Goal: Task Accomplishment & Management: Complete application form

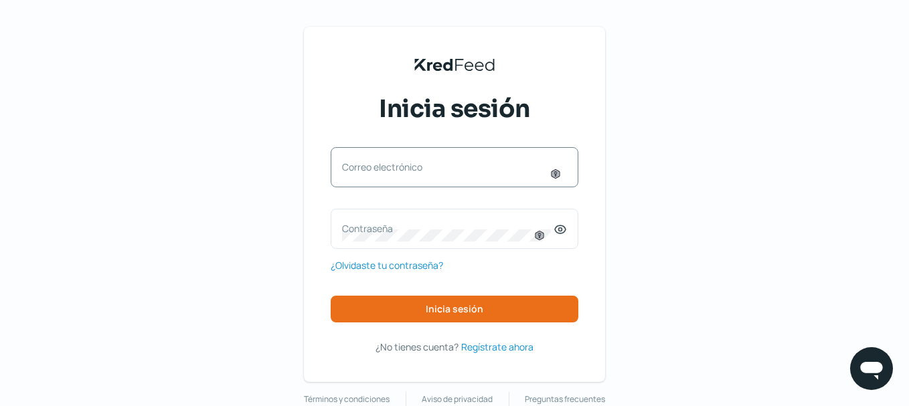
click at [379, 165] on label "Correo electrónico" at bounding box center [447, 167] width 211 height 13
click at [379, 168] on input "Correo electrónico" at bounding box center [454, 174] width 225 height 12
click at [379, 165] on label "Correo electrónico" at bounding box center [447, 167] width 211 height 13
click at [379, 168] on input "Correo electrónico" at bounding box center [454, 174] width 225 height 12
click at [379, 165] on div "Correo electrónico" at bounding box center [455, 167] width 248 height 40
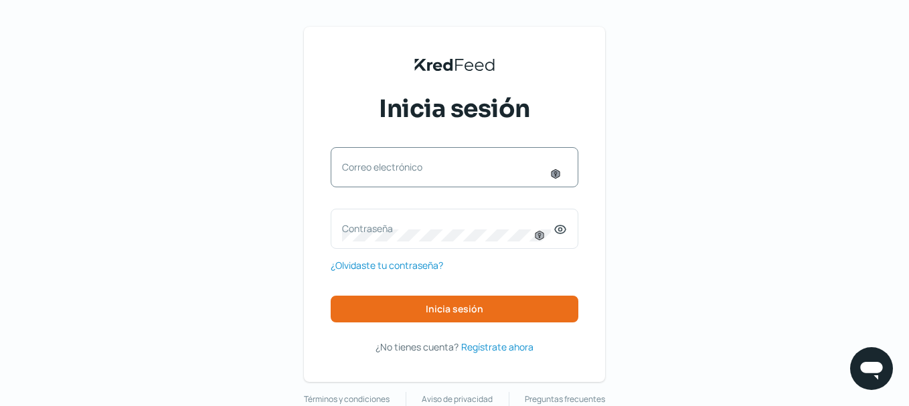
click at [557, 173] on icon at bounding box center [555, 173] width 3 height 5
type input "[PERSON_NAME][EMAIL_ADDRESS][PERSON_NAME][DOMAIN_NAME]"
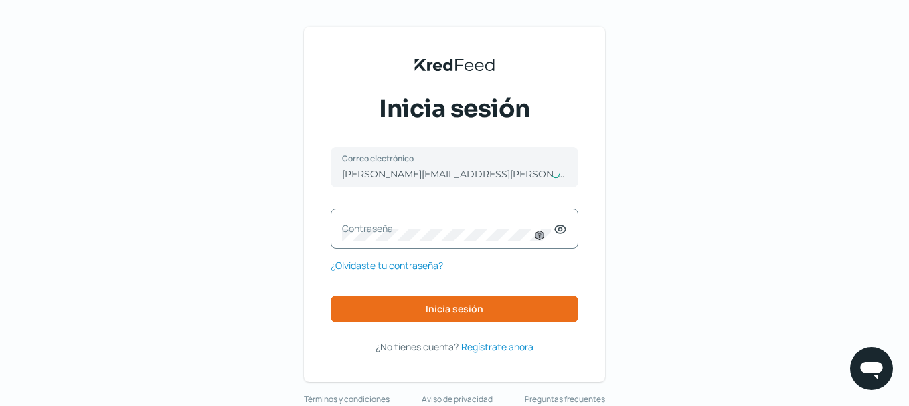
click at [566, 226] on icon at bounding box center [560, 229] width 13 height 13
click at [541, 236] on icon at bounding box center [538, 235] width 3 height 5
click at [396, 266] on span "¿Olvidaste tu contraseña?" at bounding box center [387, 265] width 112 height 17
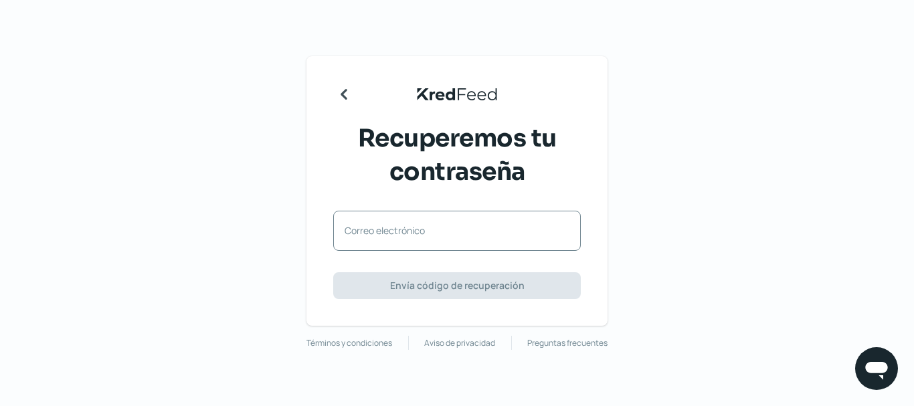
click at [403, 236] on label "Correo electrónico" at bounding box center [450, 230] width 211 height 13
click at [403, 236] on input "Correo electrónico" at bounding box center [457, 238] width 225 height 12
type input "[PERSON_NAME][EMAIL_ADDRESS][PERSON_NAME][DOMAIN_NAME]"
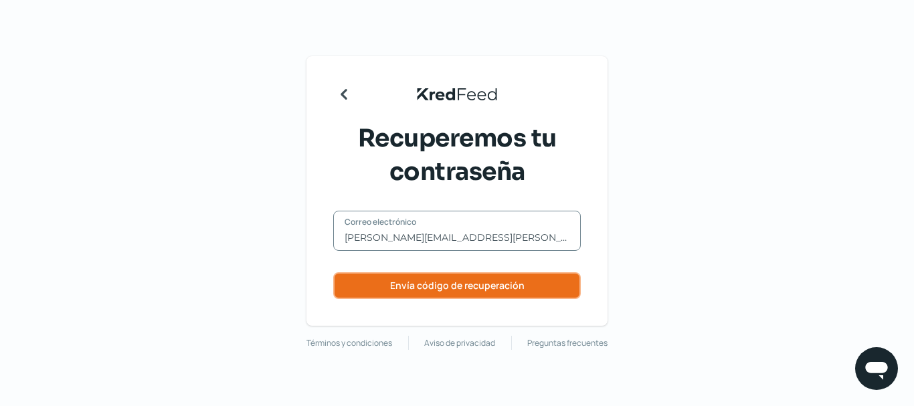
click at [456, 288] on span "Envía código de recuperación" at bounding box center [457, 285] width 135 height 9
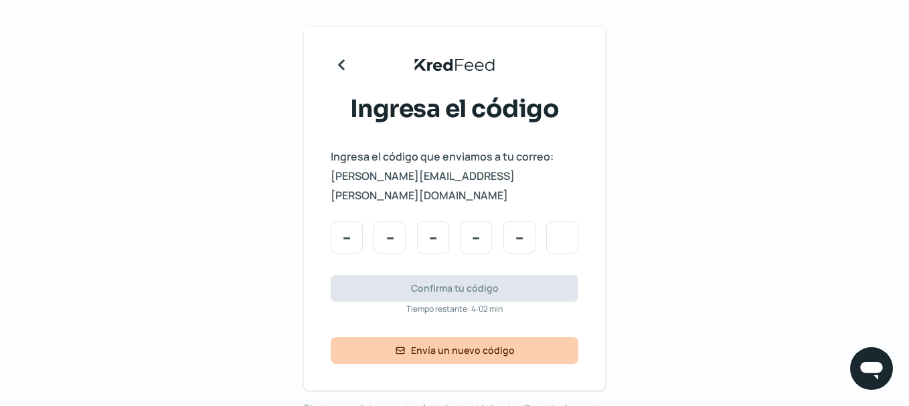
type input "2"
type input "6"
type input "2"
type input "0"
type input "3"
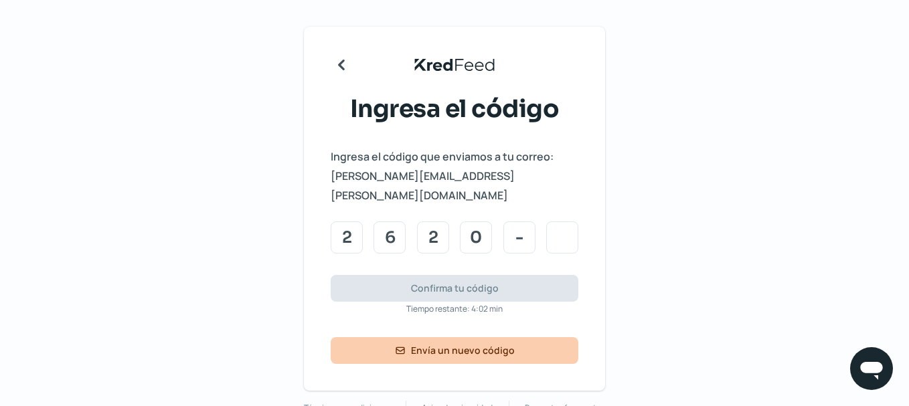
type input "3"
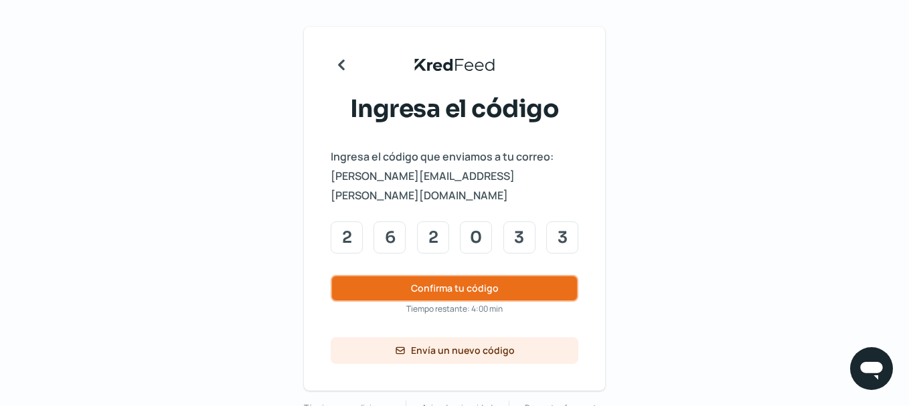
click at [511, 275] on button "Confirma tu código" at bounding box center [455, 288] width 248 height 27
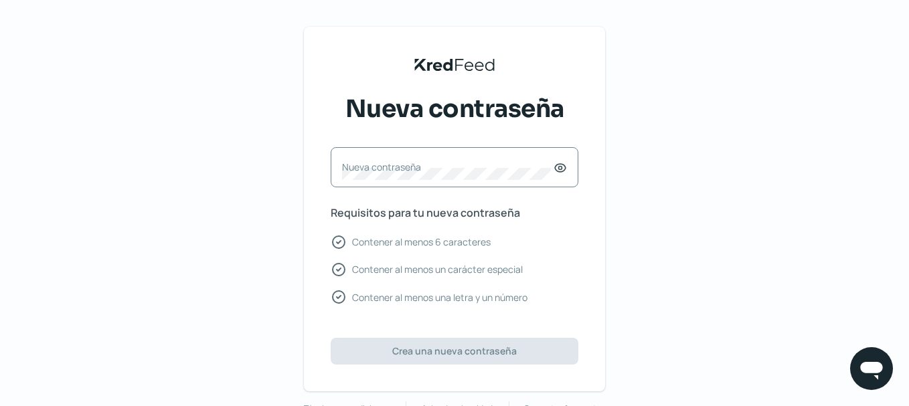
click at [415, 171] on label "Nueva contraseña" at bounding box center [447, 167] width 211 height 13
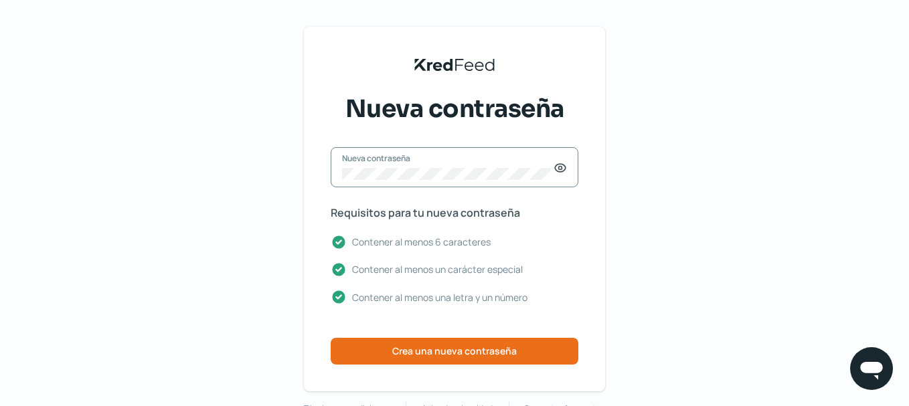
click at [562, 170] on icon at bounding box center [560, 168] width 3 height 3
click at [292, 161] on div "[PERSON_NAME] Black Logo Nueva contraseña Nueva contraseña Requisitos para tu n…" at bounding box center [454, 221] width 909 height 442
click at [471, 351] on span "Crea una nueva contraseña" at bounding box center [454, 351] width 124 height 9
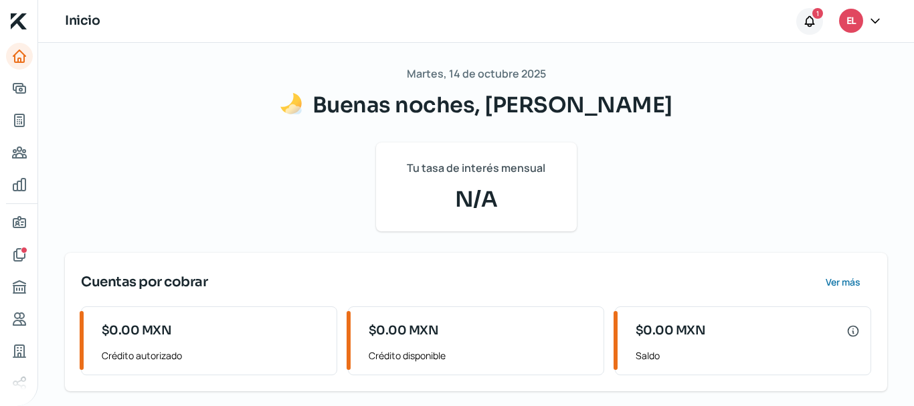
click at [813, 21] on icon at bounding box center [809, 21] width 9 height 10
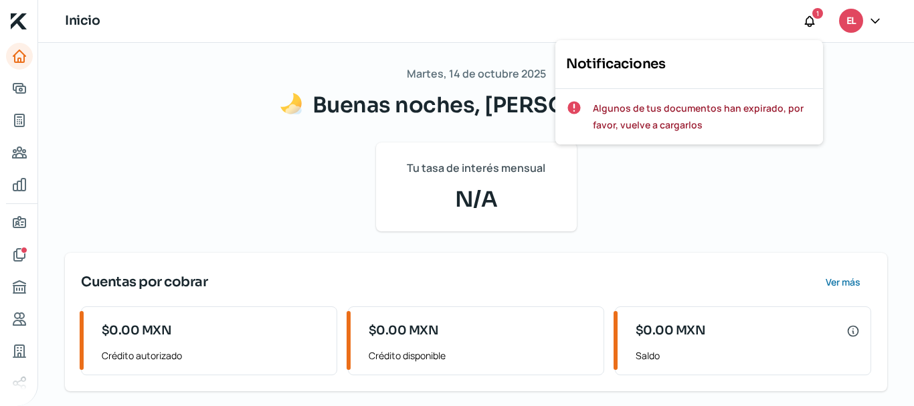
click at [660, 115] on span "Algunos de tus documentos han expirado, por favor, vuelve a cargarlos" at bounding box center [703, 116] width 220 height 33
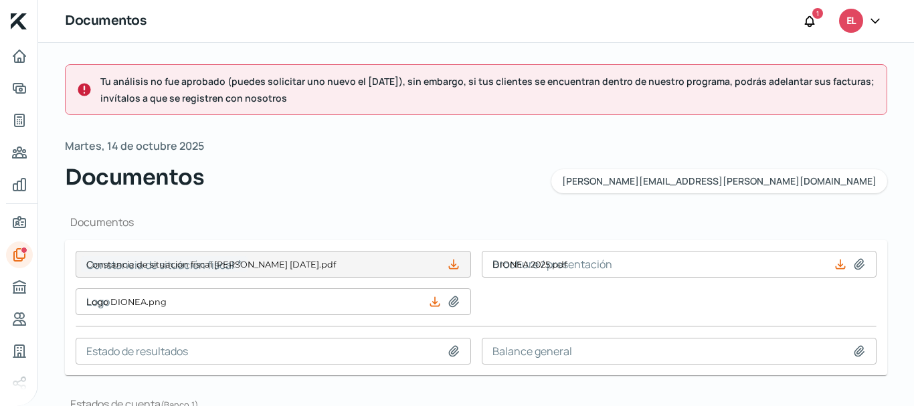
type input "Constancia de situación fiscal [PERSON_NAME] [DATE].pdf"
type input "DIONEA 2025.pdf"
type input "Logo DIONEA.png"
type input "2024.11 FORMATO_DE_ESTADO_DE_CUENTA.pdf"
type input "2024.10 FORMATO_DE_ESTADO_DE_CUENTA.pdf"
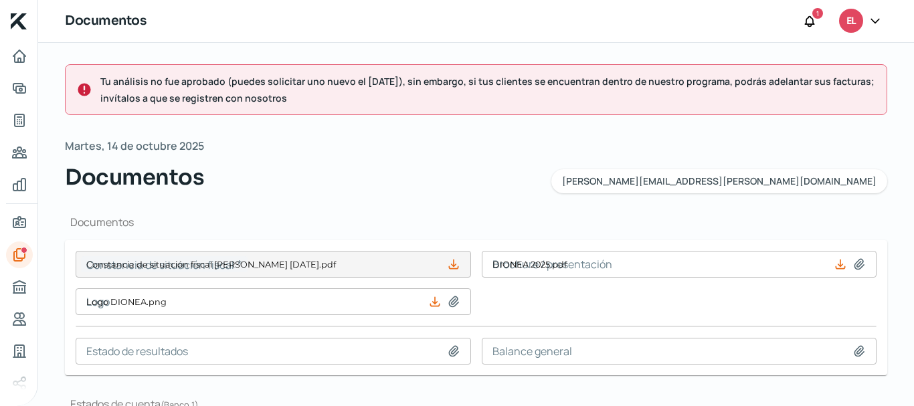
type input "2024.09 FORMATO_DE_ESTADO_DE_CUENTA.pdf"
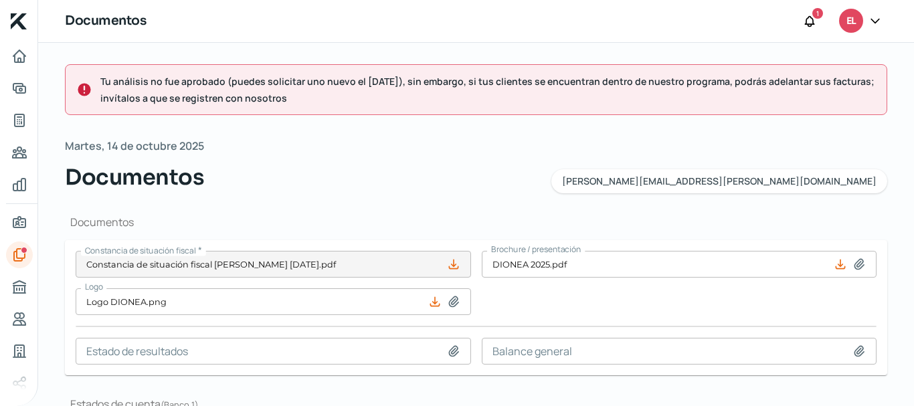
click at [276, 344] on input at bounding box center [274, 351] width 396 height 27
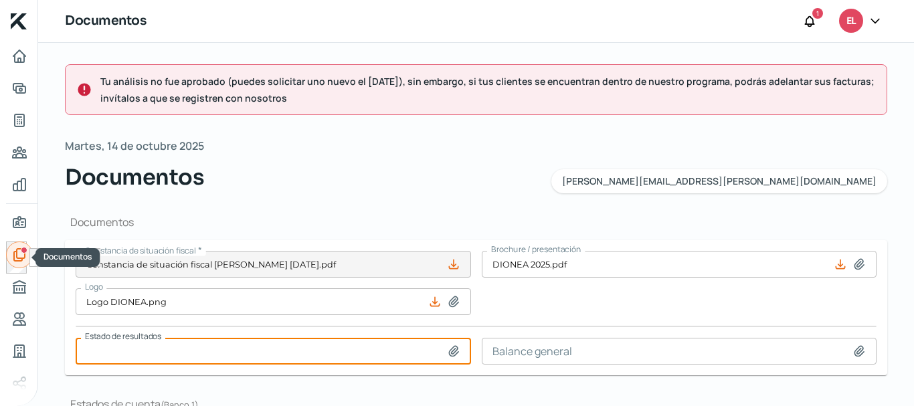
click at [15, 254] on icon "Documentos" at bounding box center [19, 255] width 16 height 16
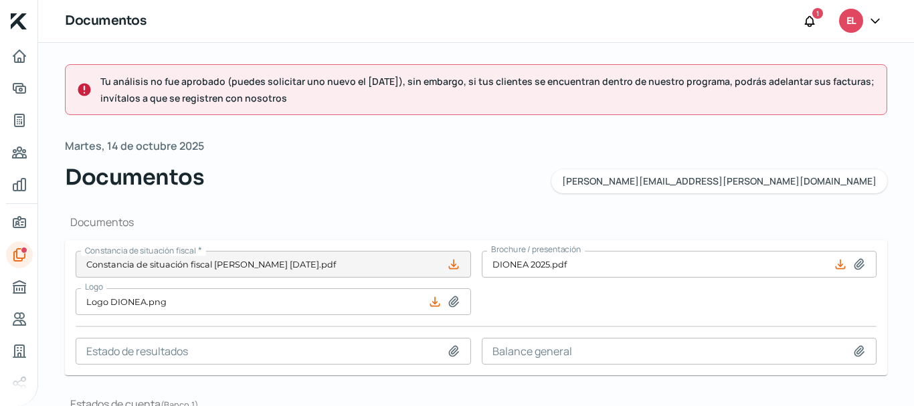
click at [432, 300] on icon at bounding box center [434, 302] width 9 height 9
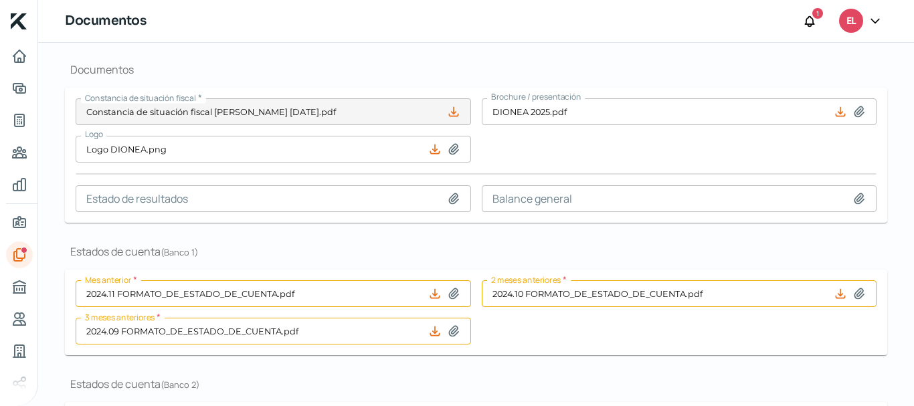
scroll to position [86, 0]
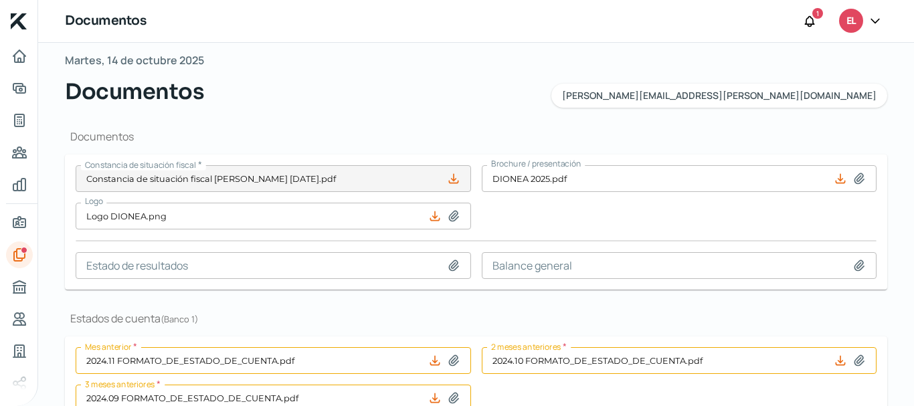
click at [836, 182] on icon at bounding box center [840, 178] width 13 height 13
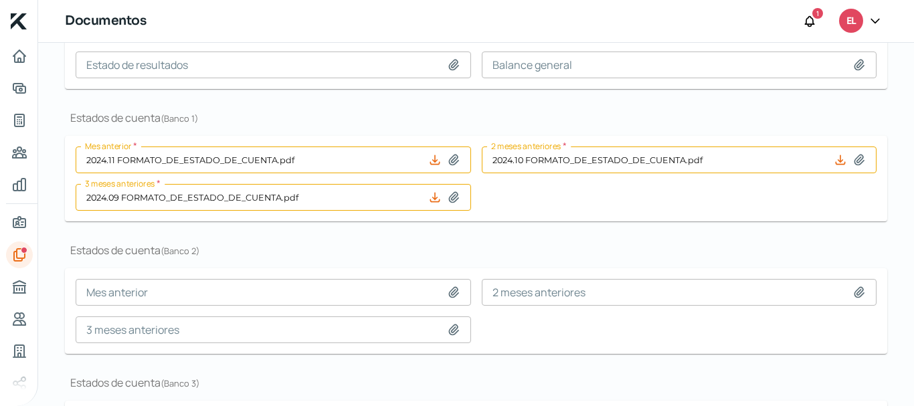
scroll to position [220, 0]
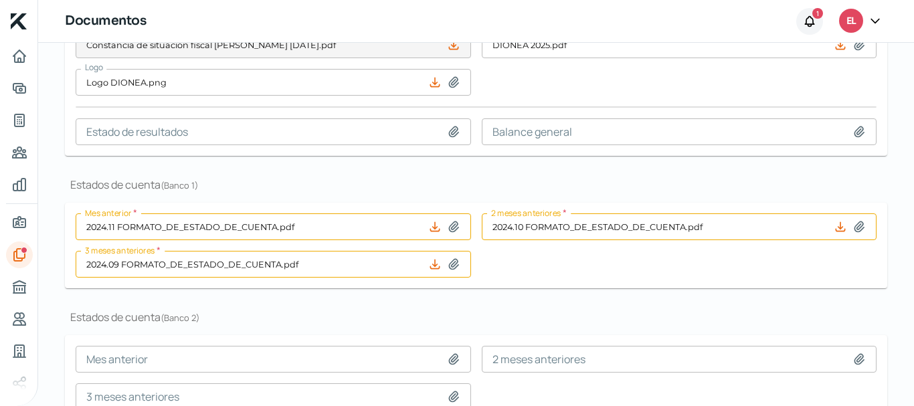
click at [812, 21] on icon at bounding box center [809, 21] width 13 height 13
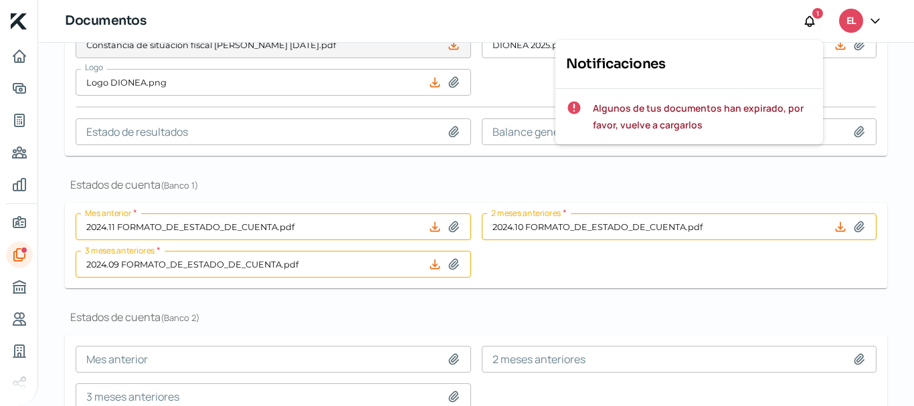
click at [650, 123] on span "Algunos de tus documentos han expirado, por favor, vuelve a cargarlos" at bounding box center [703, 116] width 220 height 33
click at [650, 123] on input at bounding box center [680, 131] width 396 height 27
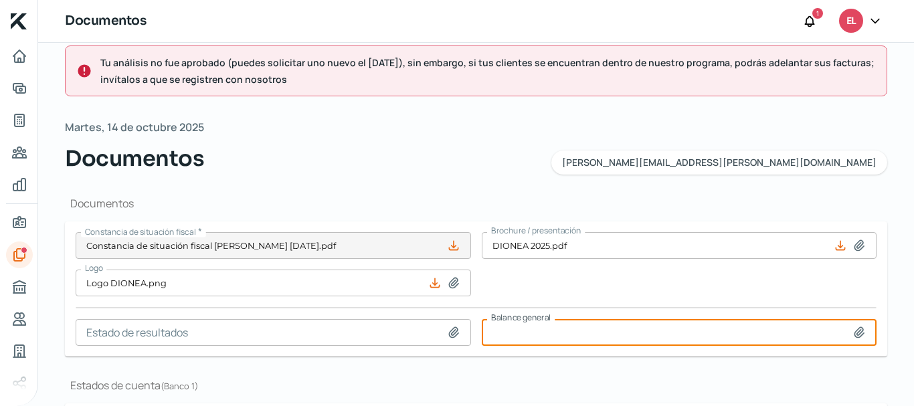
scroll to position [0, 0]
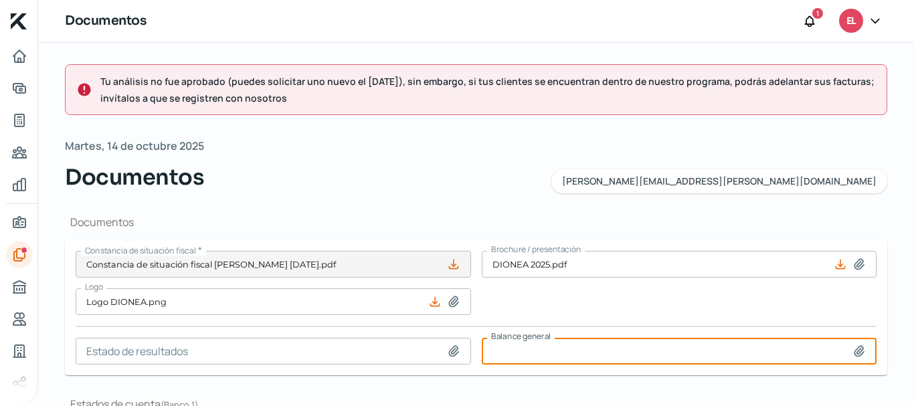
click at [813, 13] on div "1" at bounding box center [818, 13] width 11 height 11
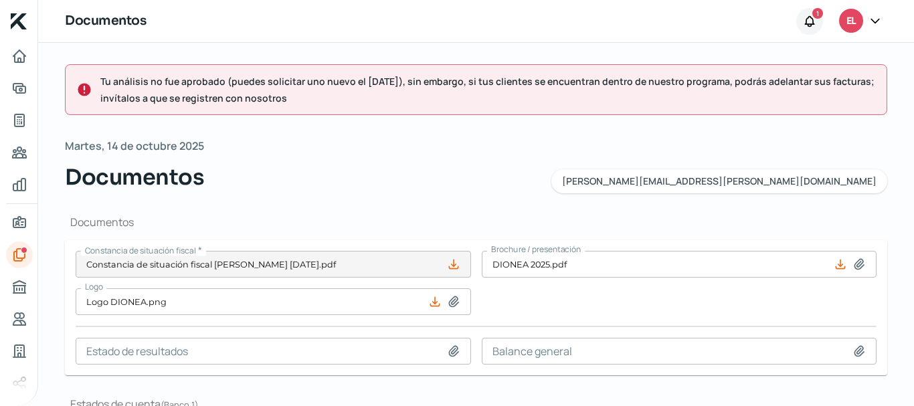
click at [808, 21] on icon at bounding box center [809, 21] width 13 height 13
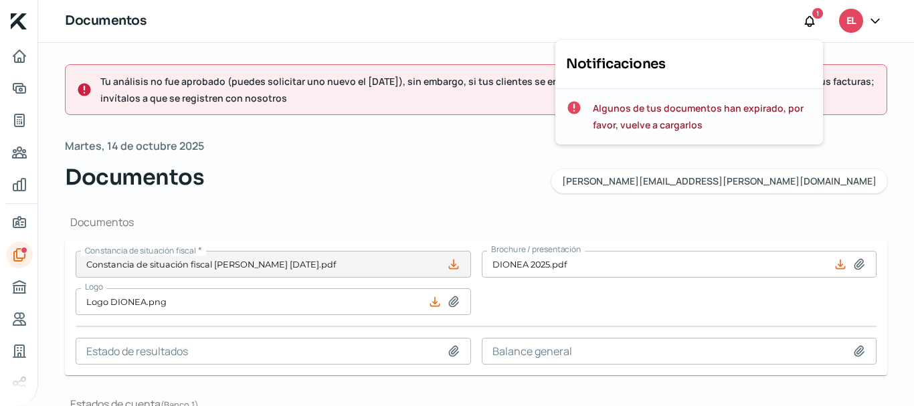
click at [643, 116] on span "Algunos de tus documentos han expirado, por favor, vuelve a cargarlos" at bounding box center [703, 116] width 220 height 33
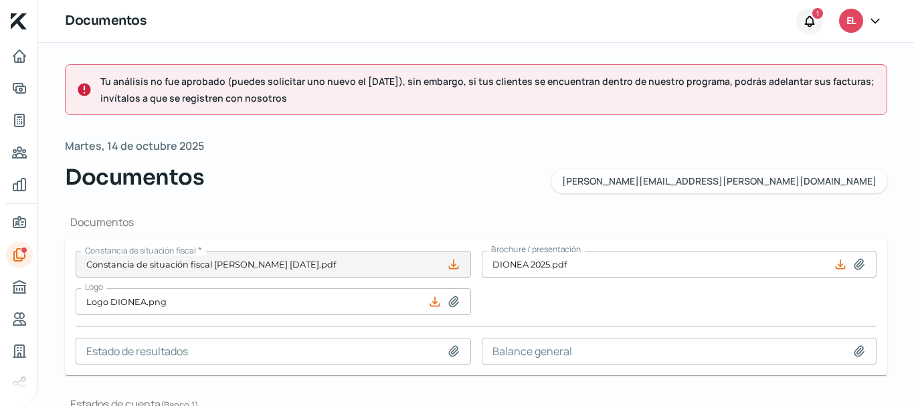
click at [813, 23] on icon at bounding box center [809, 21] width 9 height 10
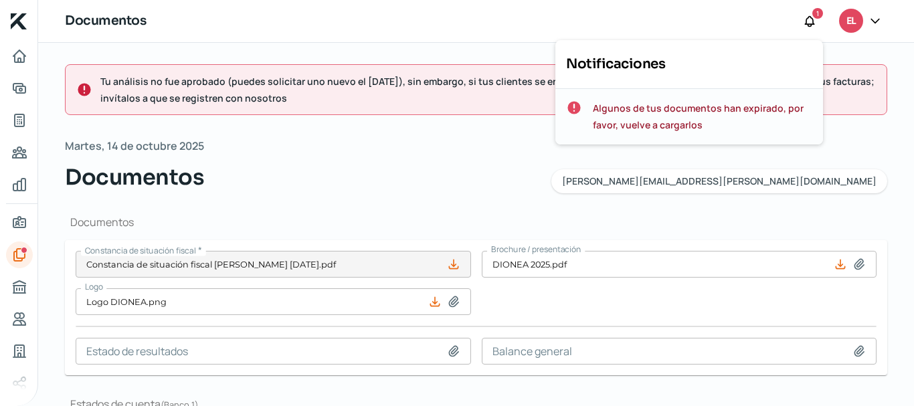
click at [643, 115] on span "Algunos de tus documentos han expirado, por favor, vuelve a cargarlos" at bounding box center [703, 116] width 220 height 33
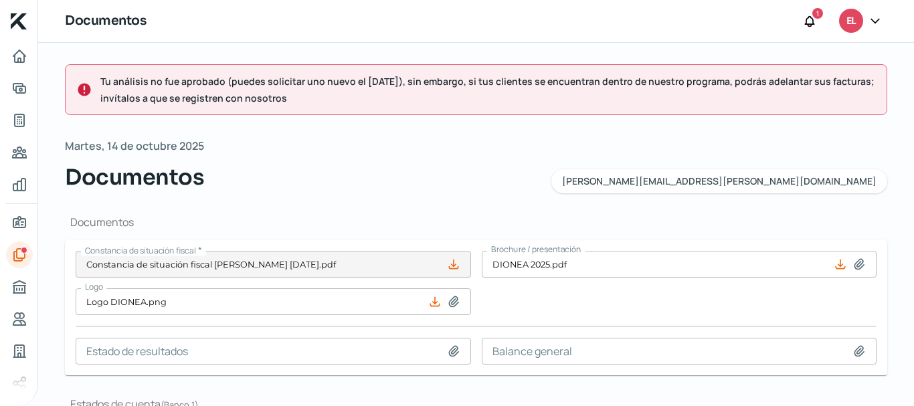
click at [873, 21] on icon at bounding box center [875, 20] width 13 height 13
click at [879, 22] on icon at bounding box center [875, 20] width 13 height 13
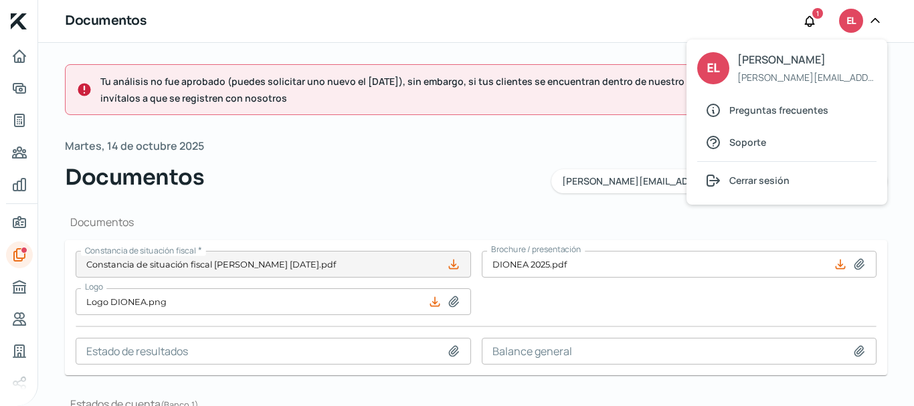
click at [758, 14] on div "Documentos 1 EL EL ELIAS ROSALES [EMAIL_ADDRESS][PERSON_NAME][DOMAIN_NAME] Preg…" at bounding box center [476, 21] width 876 height 43
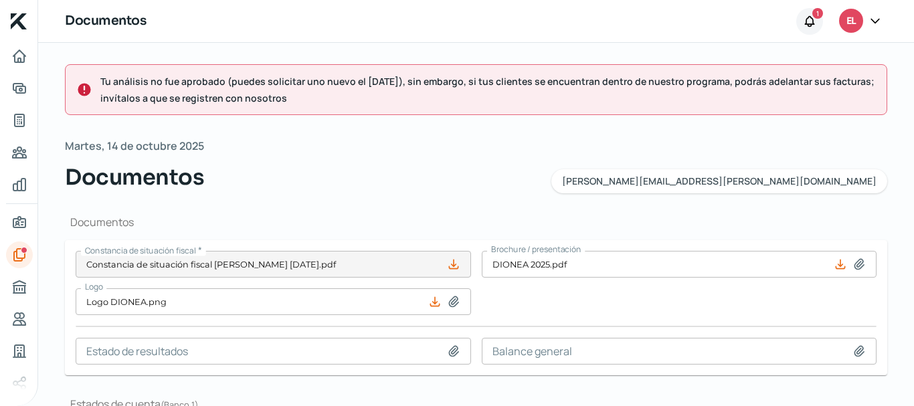
click at [811, 20] on icon at bounding box center [809, 21] width 13 height 13
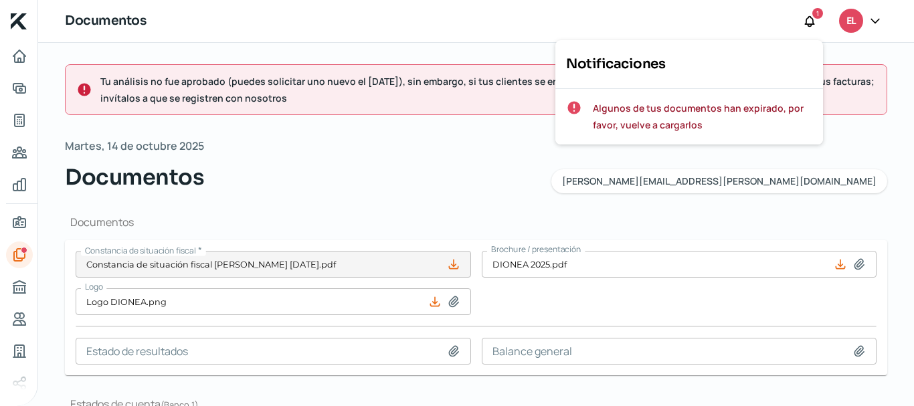
click at [607, 65] on span "Notificaciones" at bounding box center [615, 64] width 99 height 17
click at [622, 108] on span "Algunos de tus documentos han expirado, por favor, vuelve a cargarlos" at bounding box center [703, 116] width 220 height 33
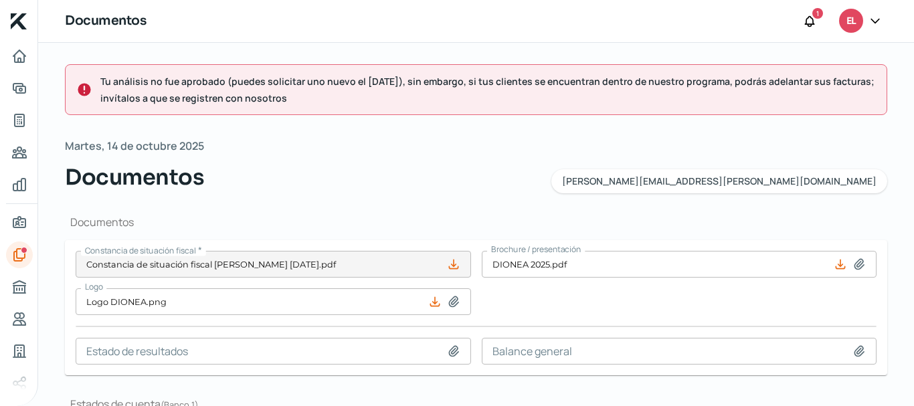
click at [203, 94] on span "Tu análisis no fue aprobado (puedes solicitar uno nuevo el [DATE]), sin embargo…" at bounding box center [488, 89] width 776 height 33
click at [211, 80] on span "Tu análisis no fue aprobado (puedes solicitar uno nuevo el [DATE]), sin embargo…" at bounding box center [488, 89] width 776 height 33
click at [349, 102] on span "Tu análisis no fue aprobado (puedes solicitar uno nuevo el [DATE]), sin embargo…" at bounding box center [488, 89] width 776 height 33
click at [399, 110] on div "Tu análisis no fue aprobado (puedes solicitar uno nuevo el [DATE]), sin embargo…" at bounding box center [476, 89] width 823 height 51
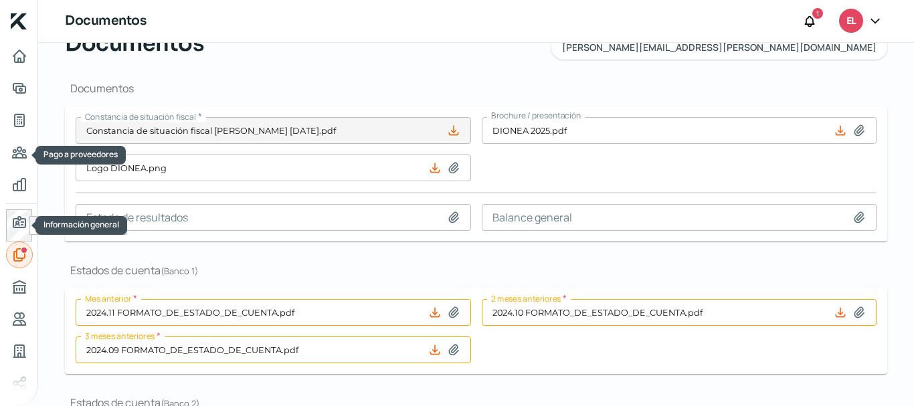
click at [16, 250] on icon "Documentos" at bounding box center [19, 255] width 11 height 12
click at [21, 223] on icon "Información general" at bounding box center [19, 222] width 12 height 11
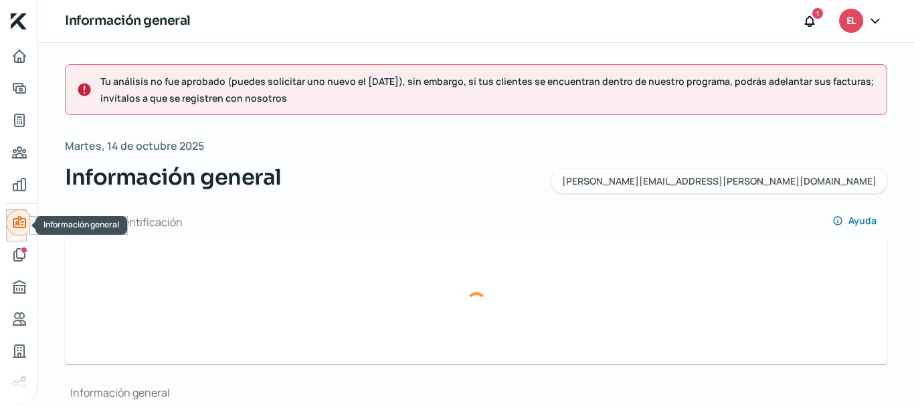
type input "[PERSON_NAME] frente.1.png"
type input "INE EHRG reverso.png"
type input "[PERSON_NAME][EMAIL_ADDRESS][PERSON_NAME][DOMAIN_NAME]"
type input "Régimen simplificado de confianza"
type input "DIONEA"
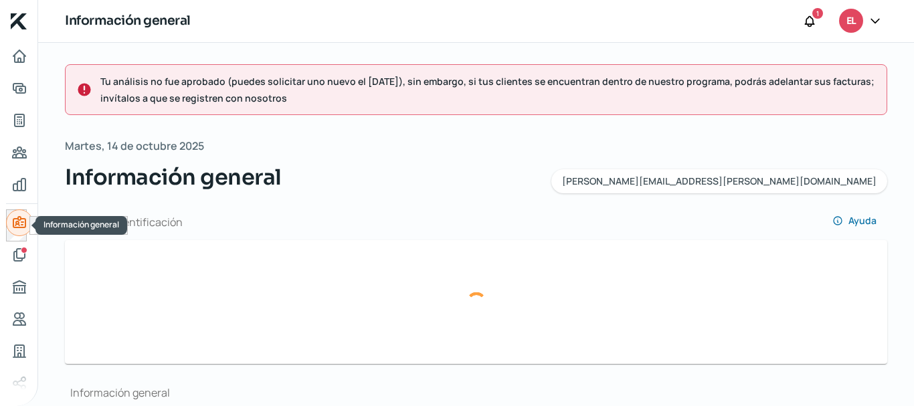
type input "33 - 3192 - 2828"
type input "ROGE720604GX5"
type input "[GEOGRAPHIC_DATA]"
type input "3081"
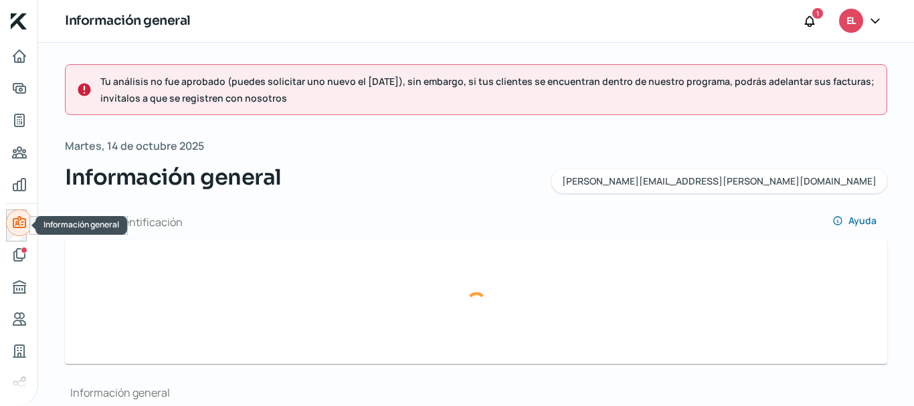
type input "44950"
type input "Jardines de la [PERSON_NAME] 1ra seccion"
type input "[GEOGRAPHIC_DATA]"
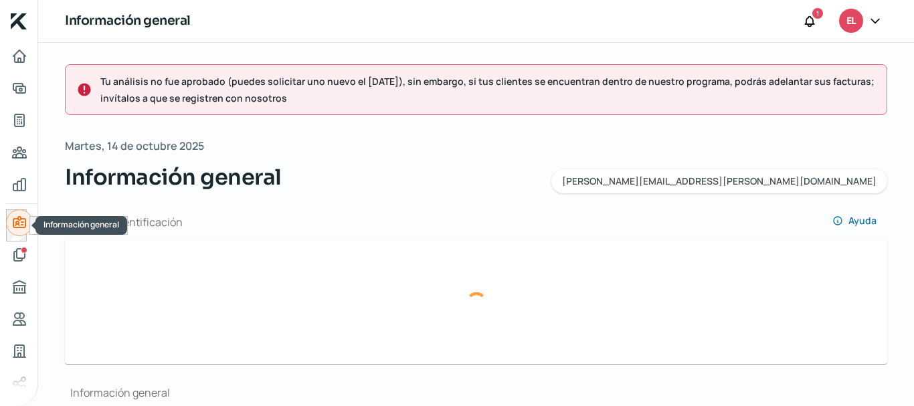
type input "Recibo-Ene.pdf"
type input "6"
type input "2"
type input "Rentada"
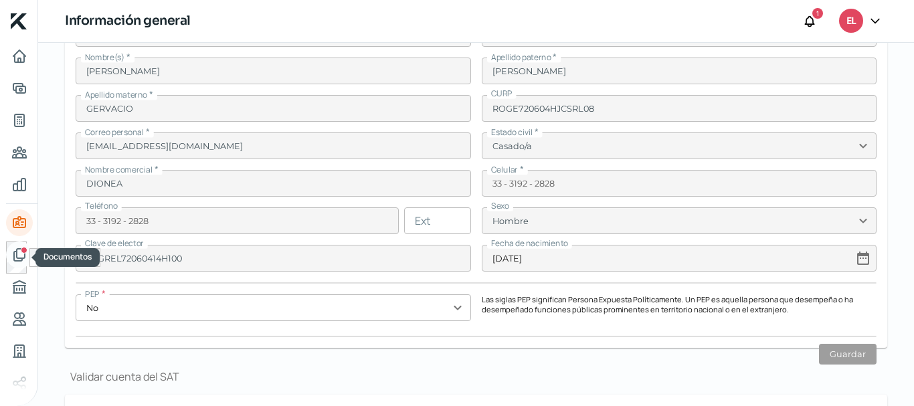
click at [16, 253] on icon "Documentos" at bounding box center [19, 255] width 11 height 12
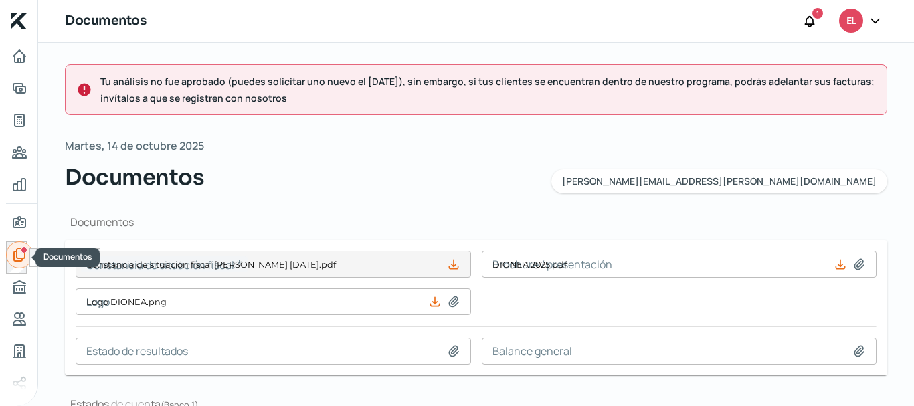
type input "Constancia de situación fiscal [PERSON_NAME] [DATE].pdf"
type input "DIONEA 2025.pdf"
type input "Logo DIONEA.png"
type input "2024.11 FORMATO_DE_ESTADO_DE_CUENTA.pdf"
type input "2024.10 FORMATO_DE_ESTADO_DE_CUENTA.pdf"
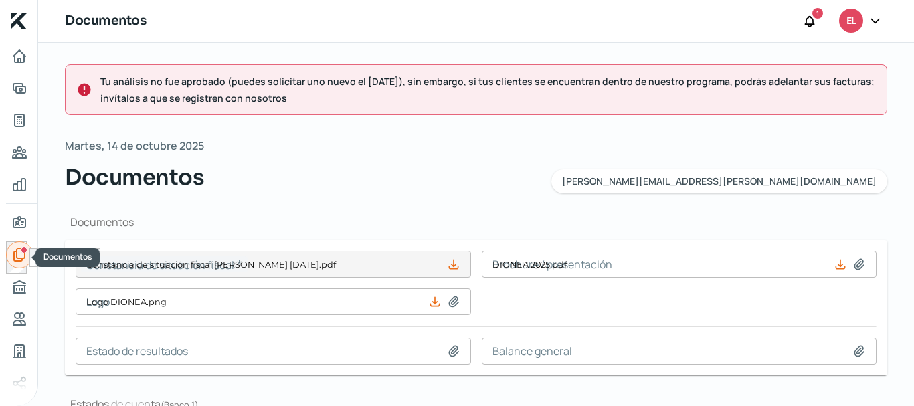
type input "2024.09 FORMATO_DE_ESTADO_DE_CUENTA.pdf"
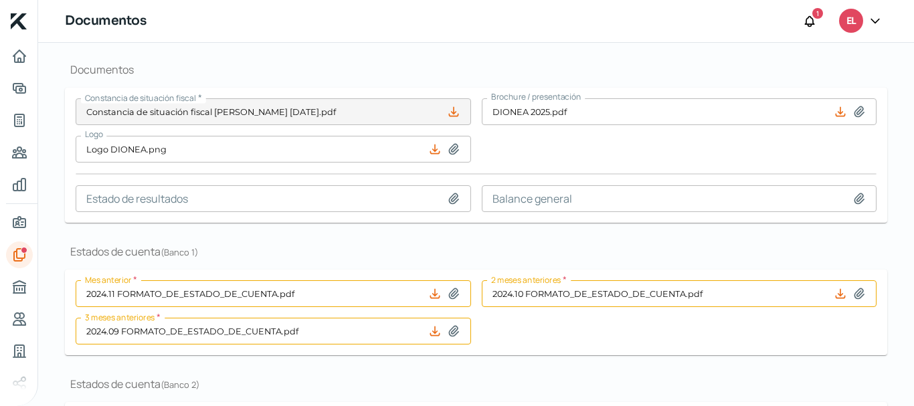
scroll to position [286, 0]
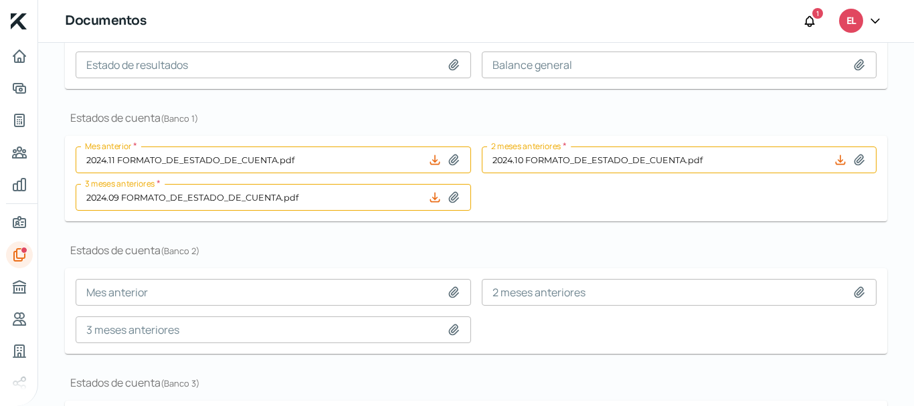
click at [453, 161] on icon at bounding box center [453, 159] width 13 height 13
